Goal: Transaction & Acquisition: Book appointment/travel/reservation

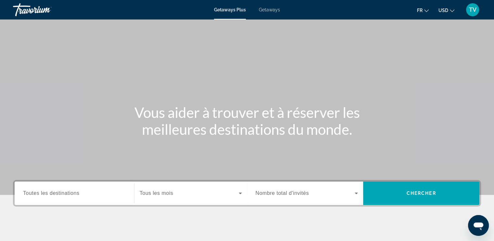
click at [285, 188] on div "Search widget" at bounding box center [307, 193] width 103 height 18
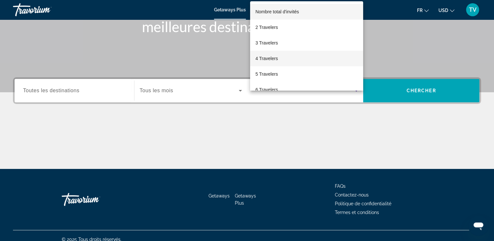
scroll to position [110, 0]
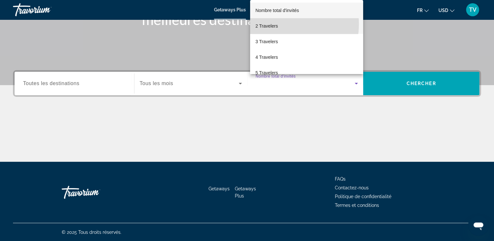
click at [277, 24] on span "2 Travelers" at bounding box center [266, 26] width 22 height 8
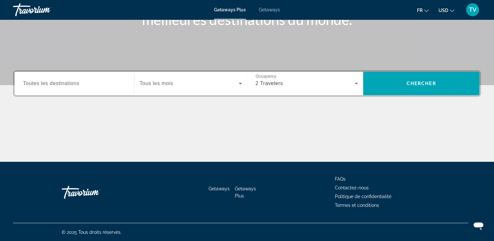
click at [165, 91] on div "Search widget" at bounding box center [191, 83] width 102 height 18
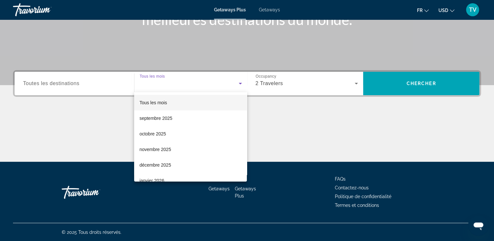
click at [165, 91] on div at bounding box center [247, 120] width 494 height 241
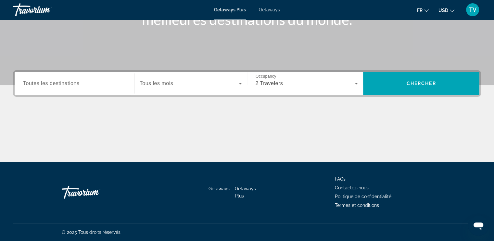
click at [415, 96] on div "Destination Toutes les destinations Start Month Tous les mois Occupancy Nombre …" at bounding box center [247, 83] width 468 height 27
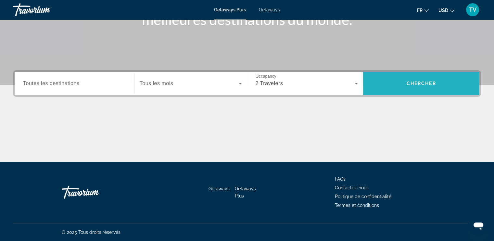
click at [405, 85] on span "Search widget" at bounding box center [421, 84] width 116 height 16
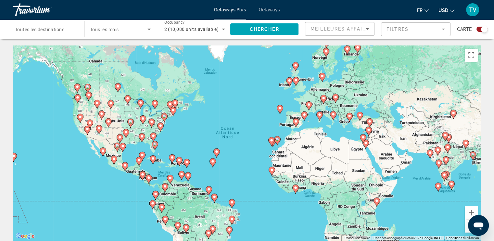
click at [422, 33] on mat-form-field "Filtres" at bounding box center [416, 29] width 70 height 14
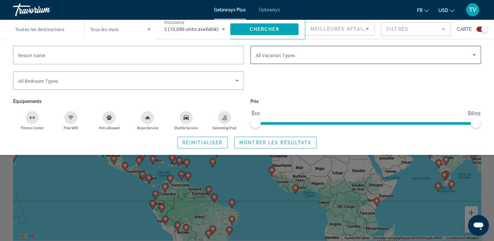
click at [299, 60] on div "Search widget" at bounding box center [366, 55] width 221 height 18
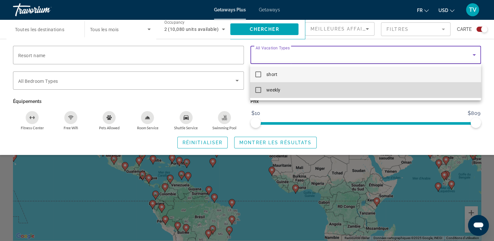
click at [269, 93] on span "weekly" at bounding box center [274, 90] width 14 height 8
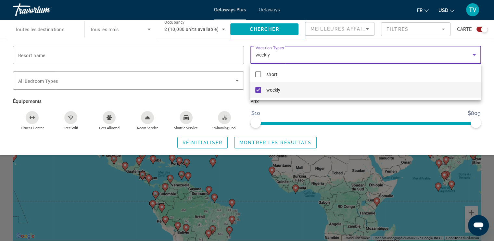
click at [260, 144] on div at bounding box center [247, 120] width 494 height 241
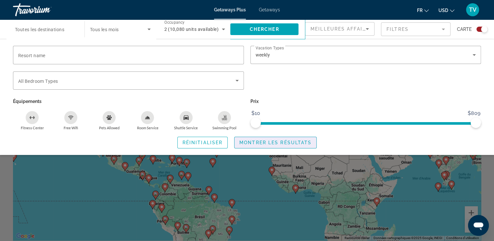
click at [260, 144] on span "Montrer les résultats" at bounding box center [276, 142] width 72 height 5
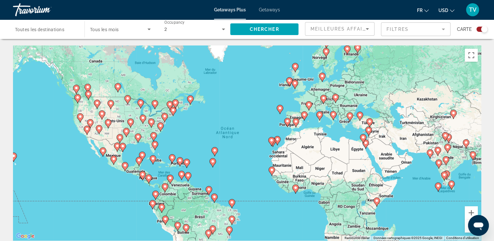
click at [426, 25] on mat-form-field "Filtres" at bounding box center [416, 29] width 70 height 14
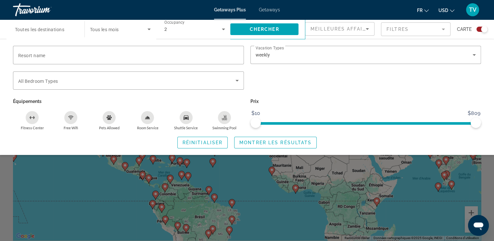
click at [350, 35] on mat-form-field "Meilleures affaires" at bounding box center [340, 29] width 70 height 14
click at [345, 33] on div "Meilleures affaires" at bounding box center [338, 29] width 55 height 8
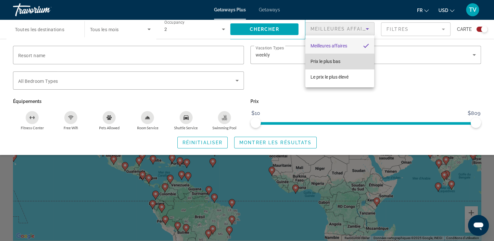
click at [327, 62] on span "Prix ​​le plus bas" at bounding box center [326, 61] width 30 height 5
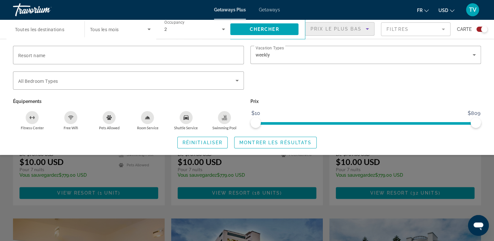
scroll to position [730, 0]
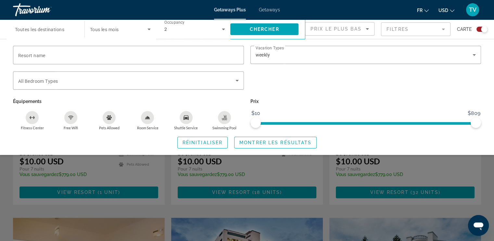
click at [327, 33] on div "Prix ​​le plus bas" at bounding box center [340, 31] width 59 height 18
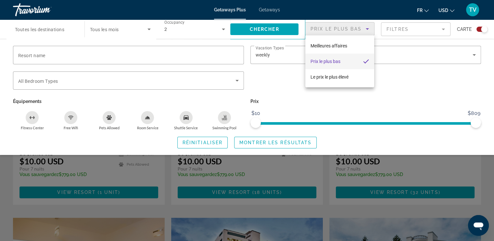
click at [330, 26] on div at bounding box center [247, 120] width 494 height 241
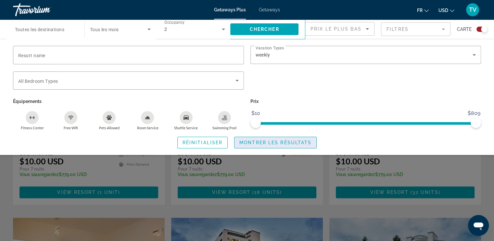
click at [253, 144] on span "Montrer les résultats" at bounding box center [276, 142] width 72 height 5
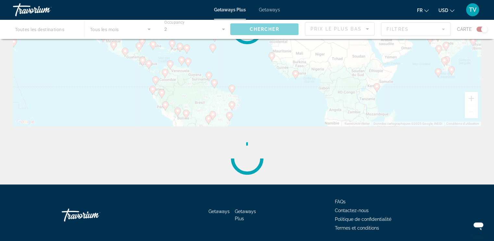
scroll to position [137, 0]
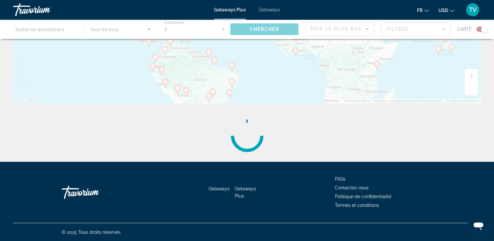
click at [269, 10] on span "Getaways" at bounding box center [269, 9] width 21 height 5
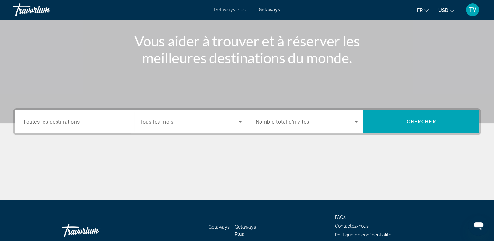
scroll to position [72, 0]
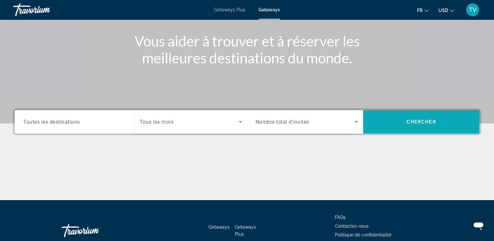
click at [417, 128] on span "Search widget" at bounding box center [421, 122] width 116 height 16
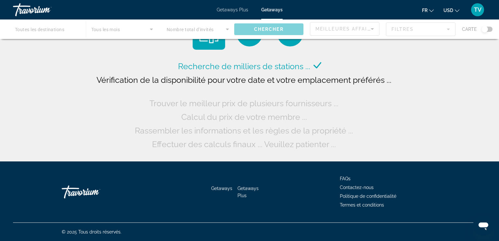
click at [486, 29] on div "Main content" at bounding box center [249, 30] width 499 height 20
click at [451, 11] on span "USD" at bounding box center [449, 10] width 10 height 5
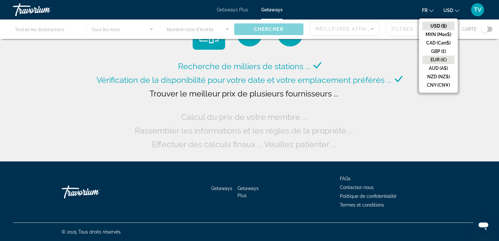
click at [439, 60] on button "EUR (€)" at bounding box center [439, 60] width 32 height 8
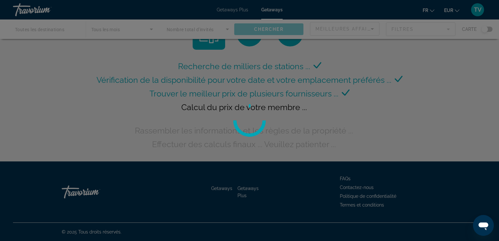
click at [489, 27] on div at bounding box center [249, 120] width 499 height 241
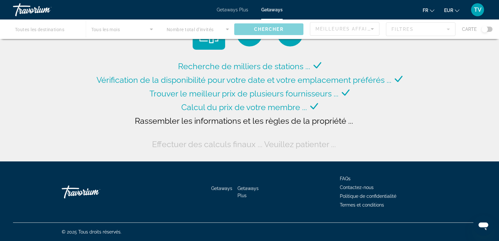
click at [489, 27] on div "Main content" at bounding box center [249, 30] width 499 height 20
click at [486, 32] on div "Main content" at bounding box center [249, 30] width 499 height 20
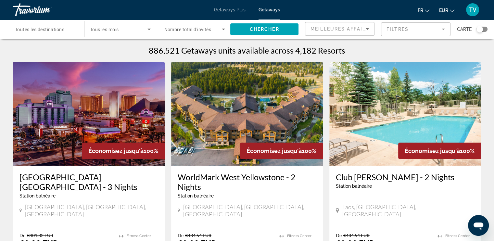
click at [484, 31] on div "Search widget" at bounding box center [482, 29] width 11 height 5
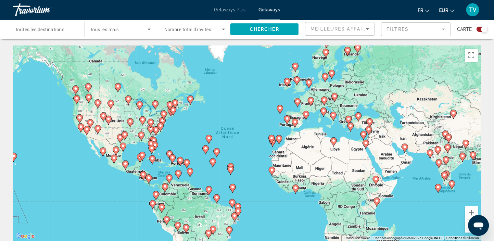
click at [195, 28] on span "Nombre total d'invités" at bounding box center [187, 29] width 47 height 5
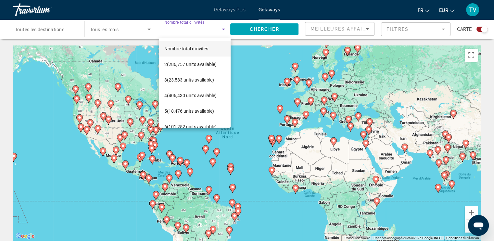
click at [195, 28] on div at bounding box center [247, 120] width 494 height 241
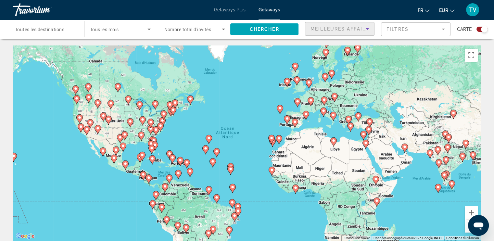
click at [356, 30] on span "Meilleures affaires" at bounding box center [342, 28] width 62 height 5
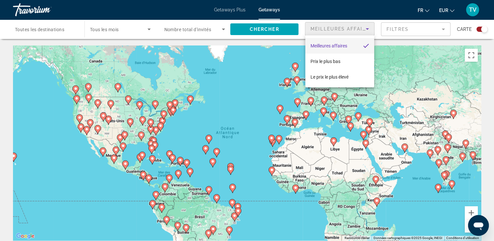
click at [408, 32] on div at bounding box center [247, 120] width 494 height 241
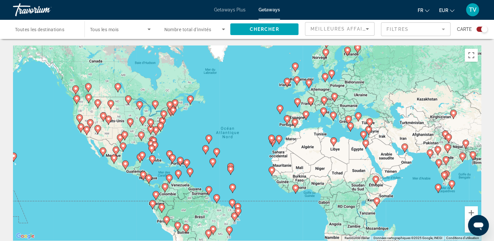
click at [408, 32] on mat-form-field "Filtres" at bounding box center [416, 29] width 70 height 14
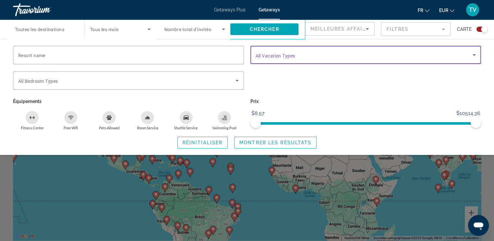
click at [272, 58] on div "Vacation Types All Vacation Types" at bounding box center [366, 55] width 221 height 18
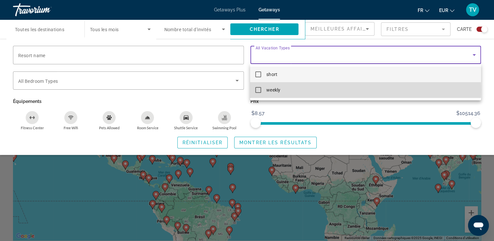
click at [270, 90] on span "weekly" at bounding box center [274, 90] width 14 height 8
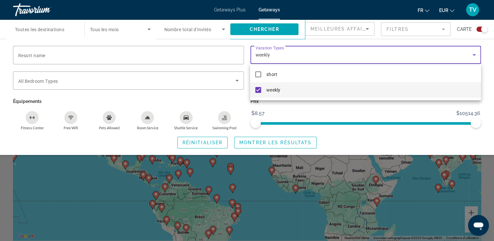
click at [260, 145] on div at bounding box center [247, 120] width 494 height 241
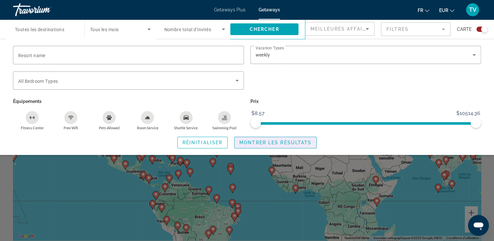
click at [260, 145] on span "Search widget" at bounding box center [276, 143] width 82 height 16
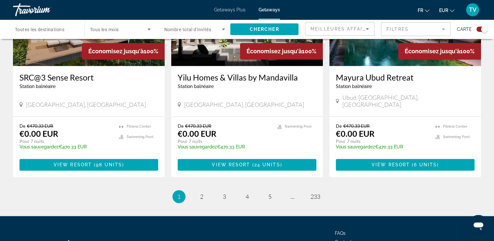
scroll to position [982, 0]
